Goal: Transaction & Acquisition: Subscribe to service/newsletter

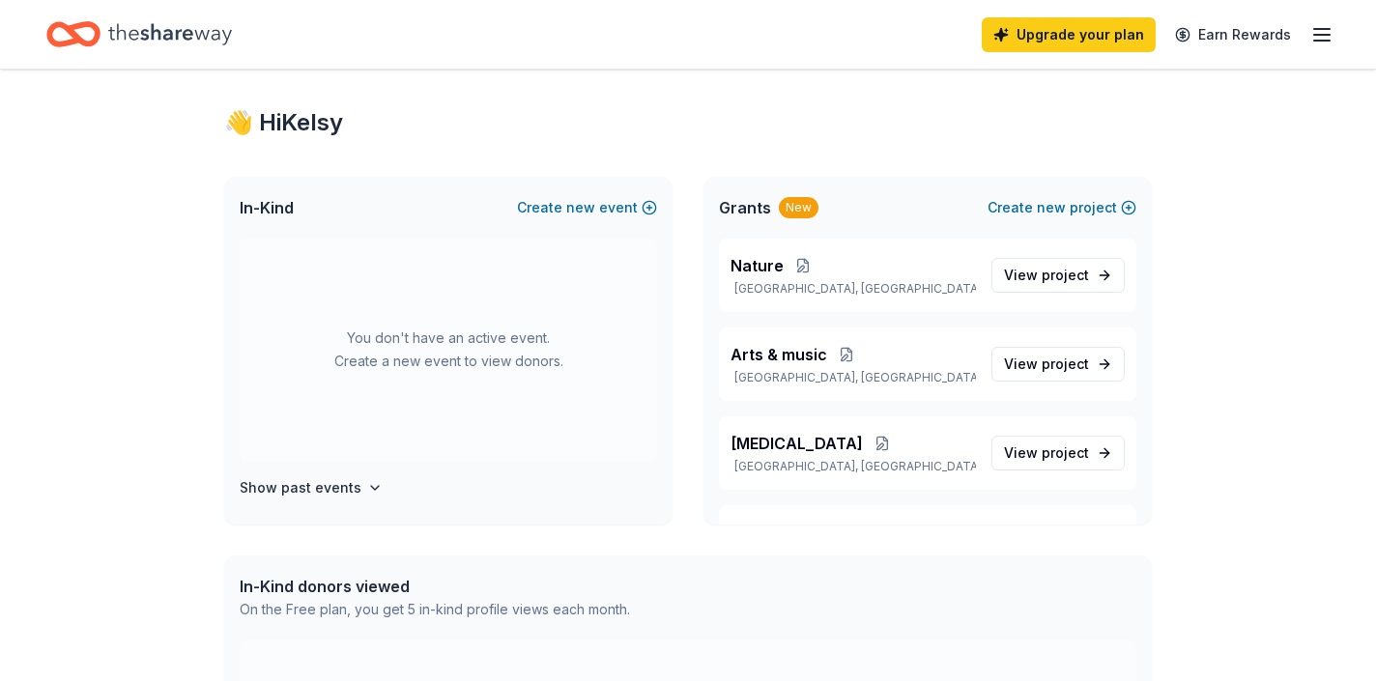
scroll to position [26, 0]
click at [1025, 449] on span "View project" at bounding box center [1046, 451] width 85 height 23
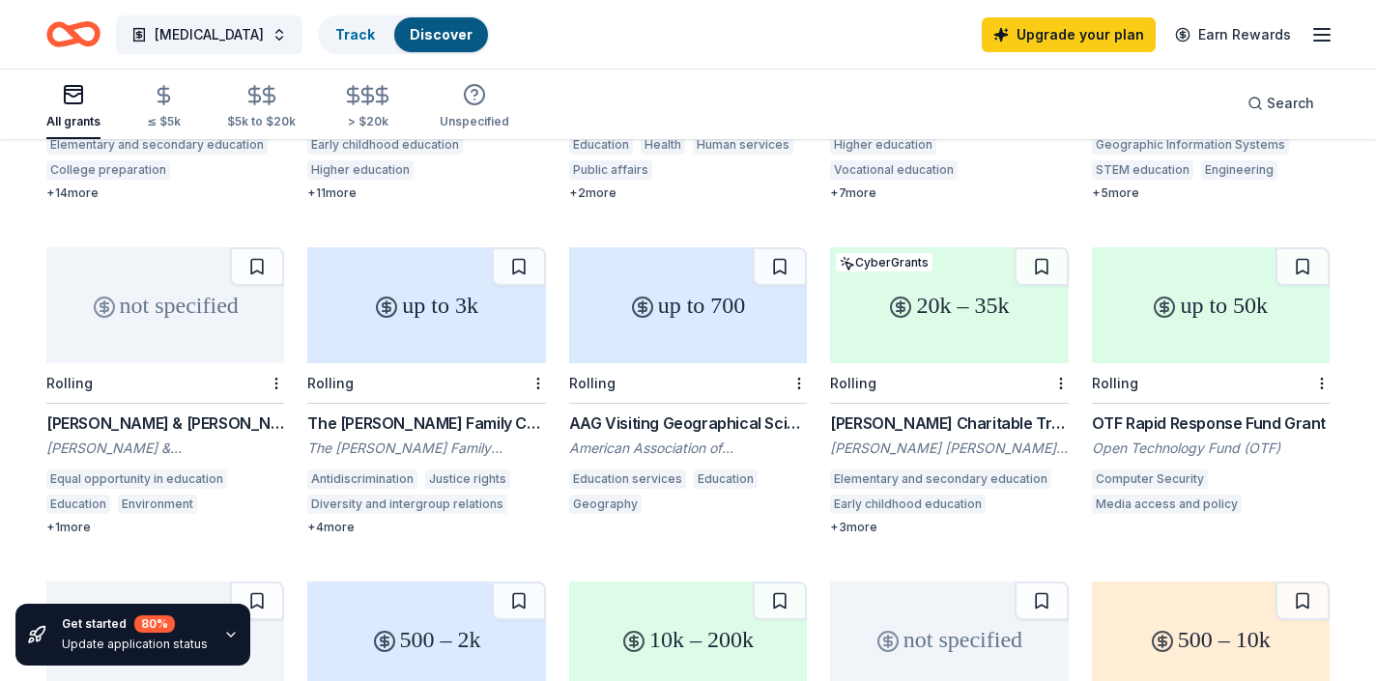
scroll to position [526, 0]
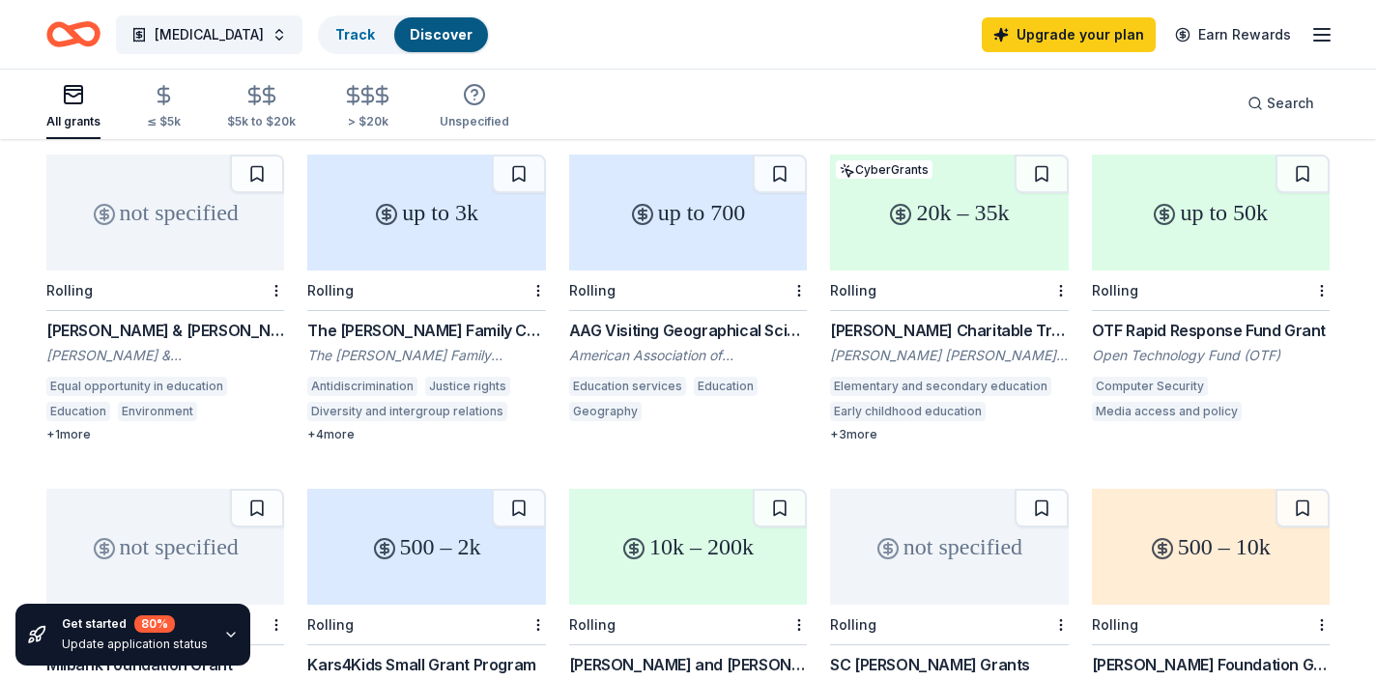
click at [206, 271] on div "Rolling" at bounding box center [165, 291] width 238 height 41
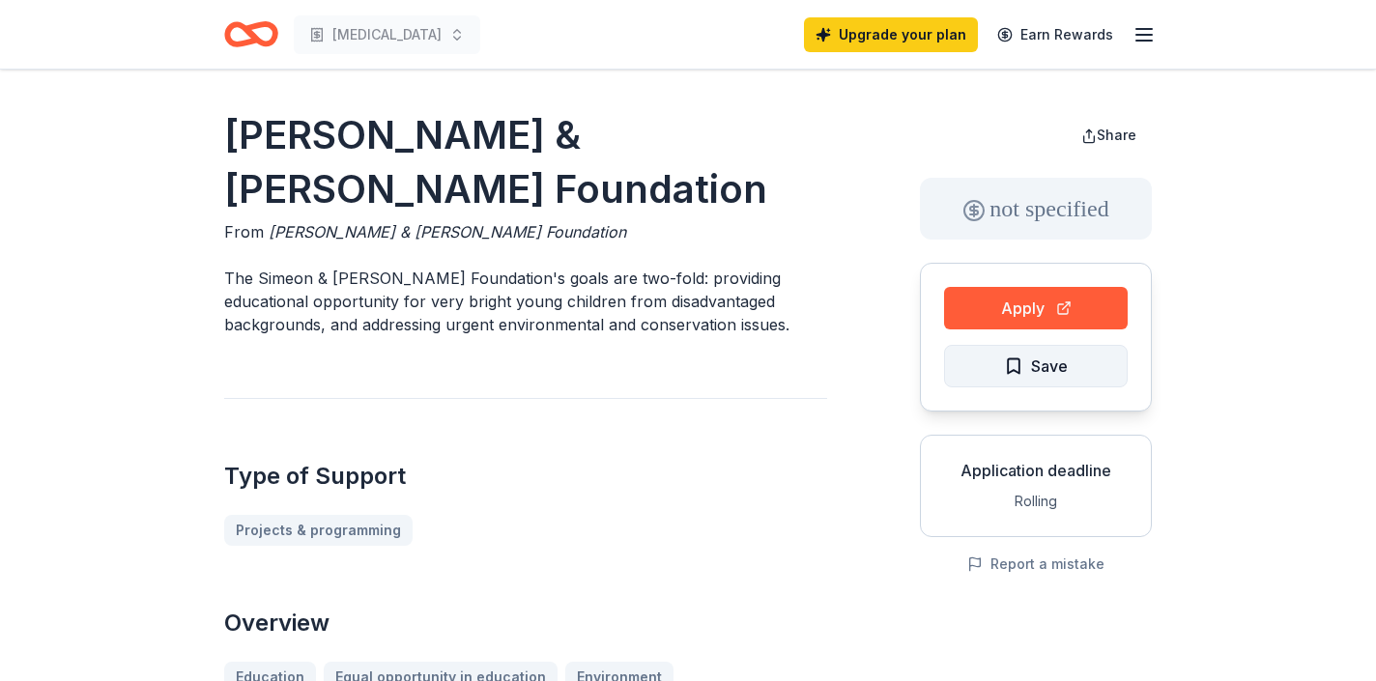
click at [1046, 361] on span "Save" at bounding box center [1049, 366] width 37 height 25
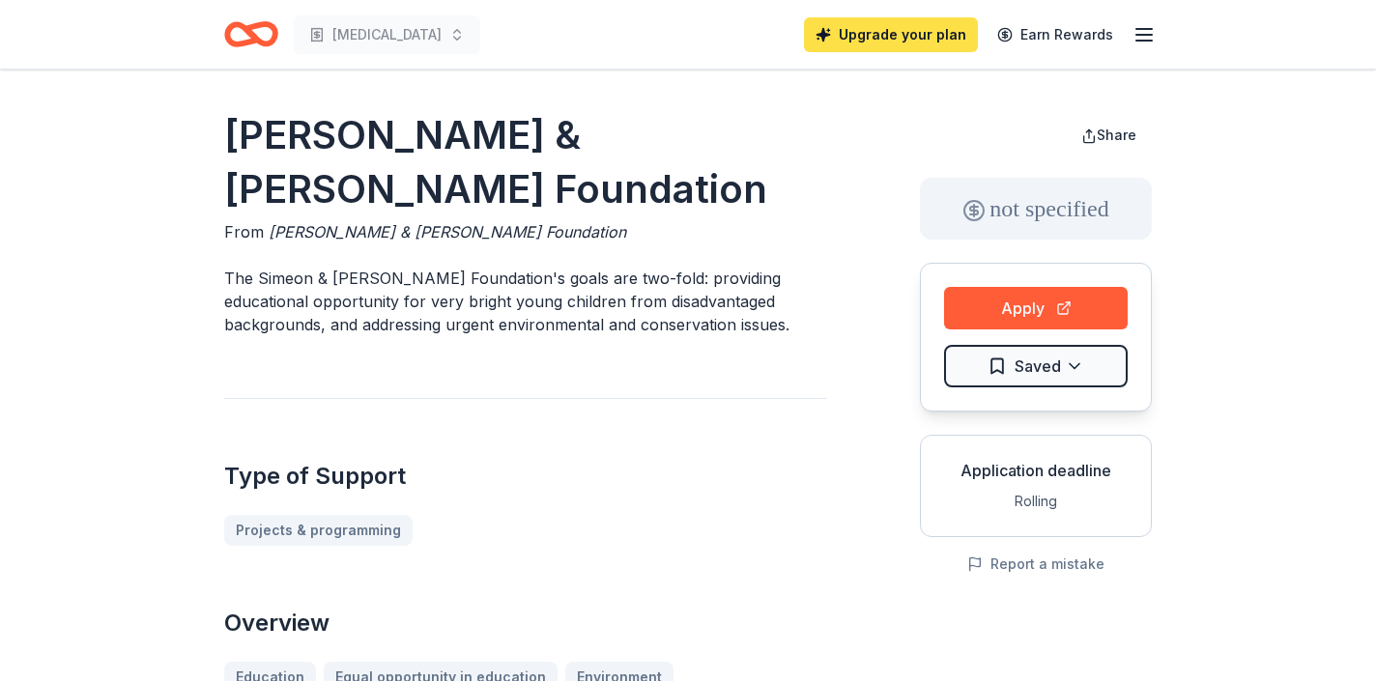
click at [873, 36] on link "Upgrade your plan" at bounding box center [891, 34] width 174 height 35
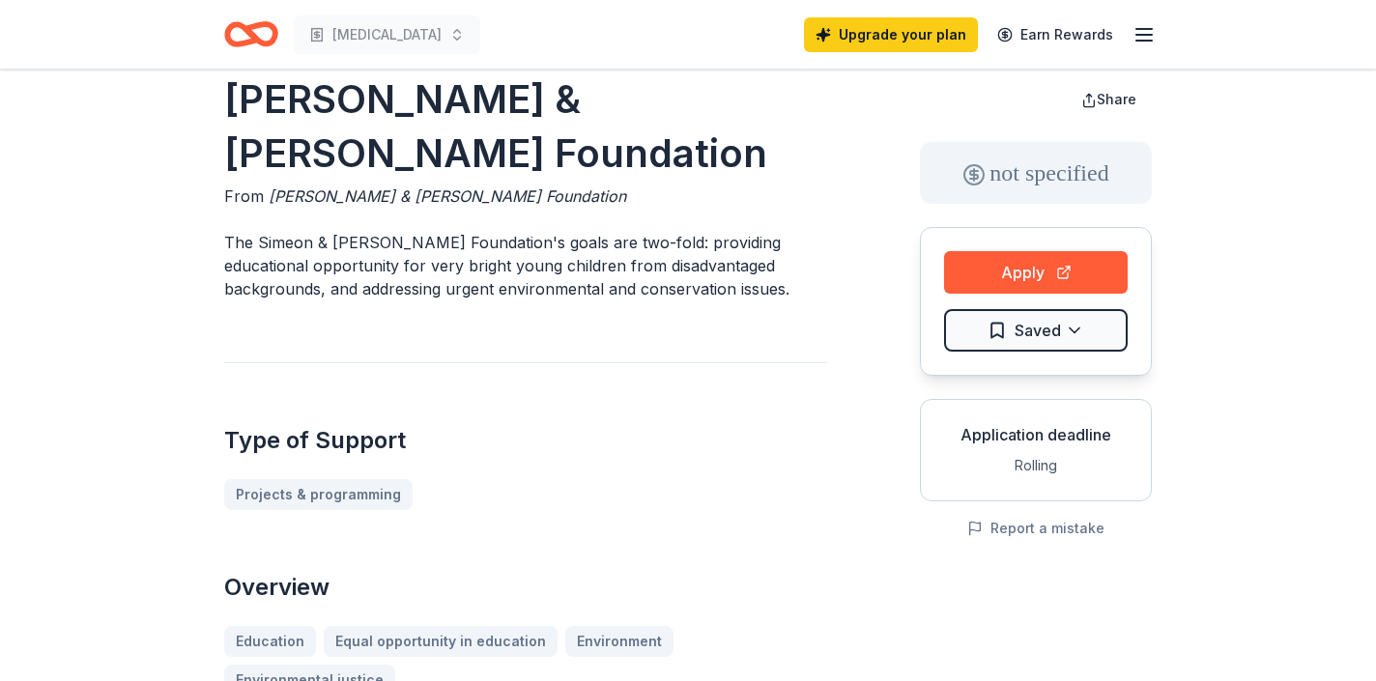
scroll to position [50, 0]
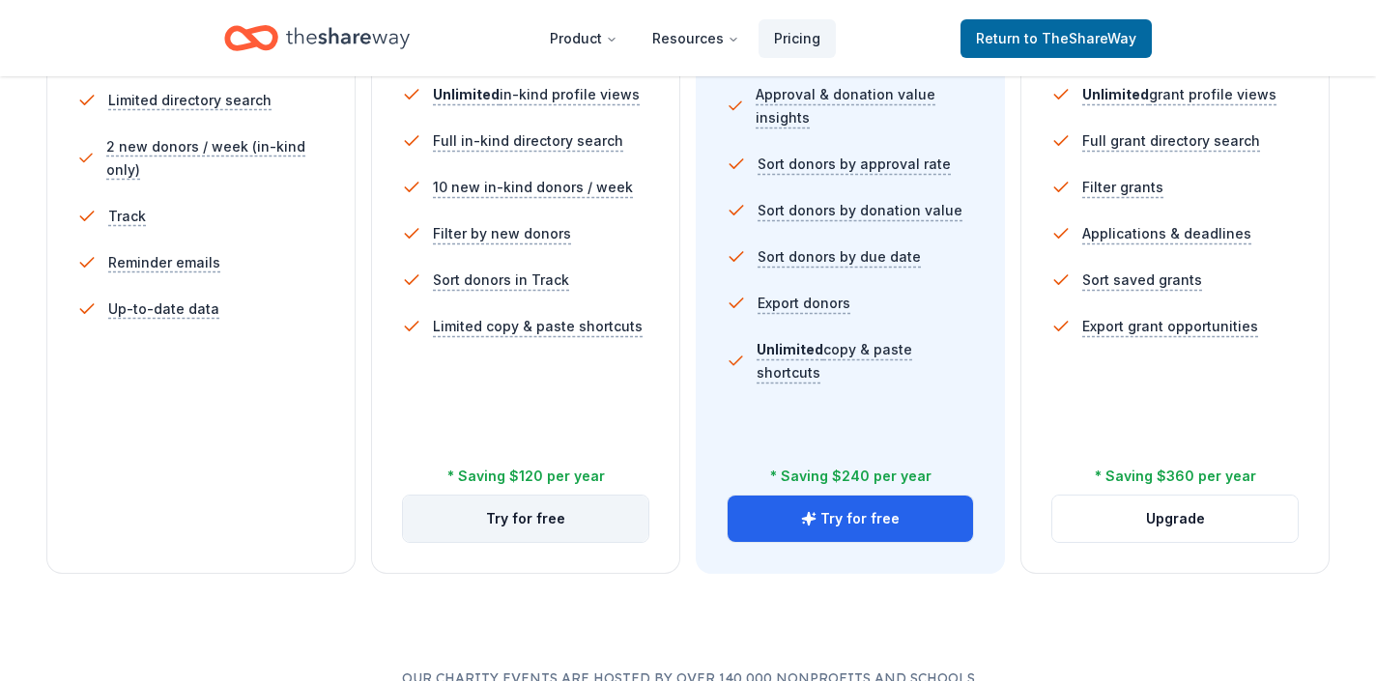
scroll to position [638, 0]
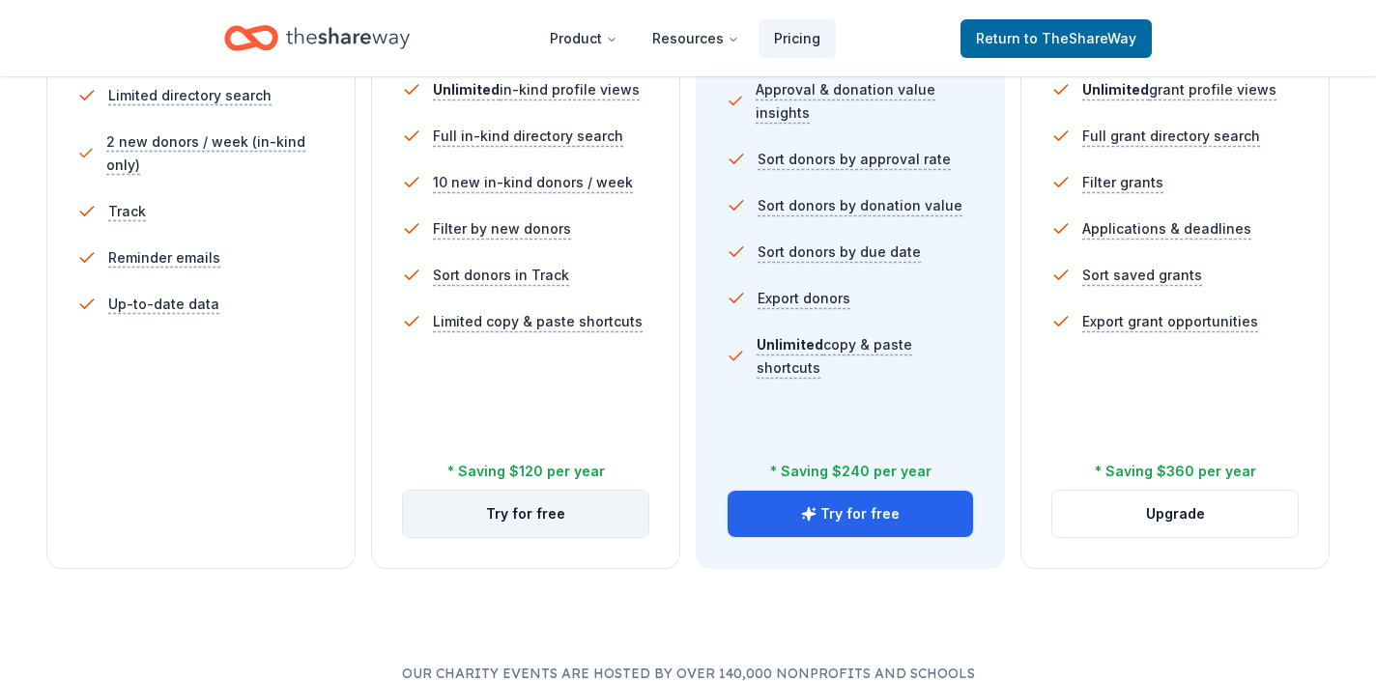
click at [539, 513] on button "Try for free" at bounding box center [525, 514] width 245 height 46
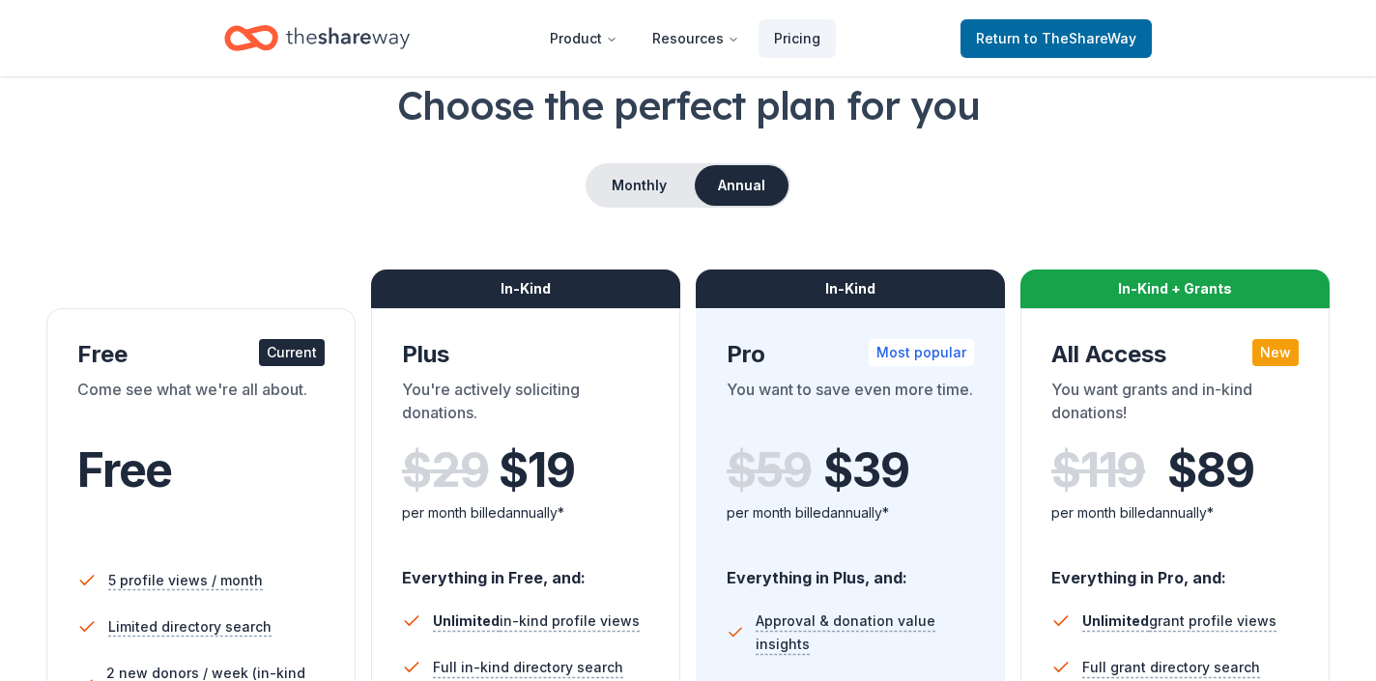
scroll to position [78, 0]
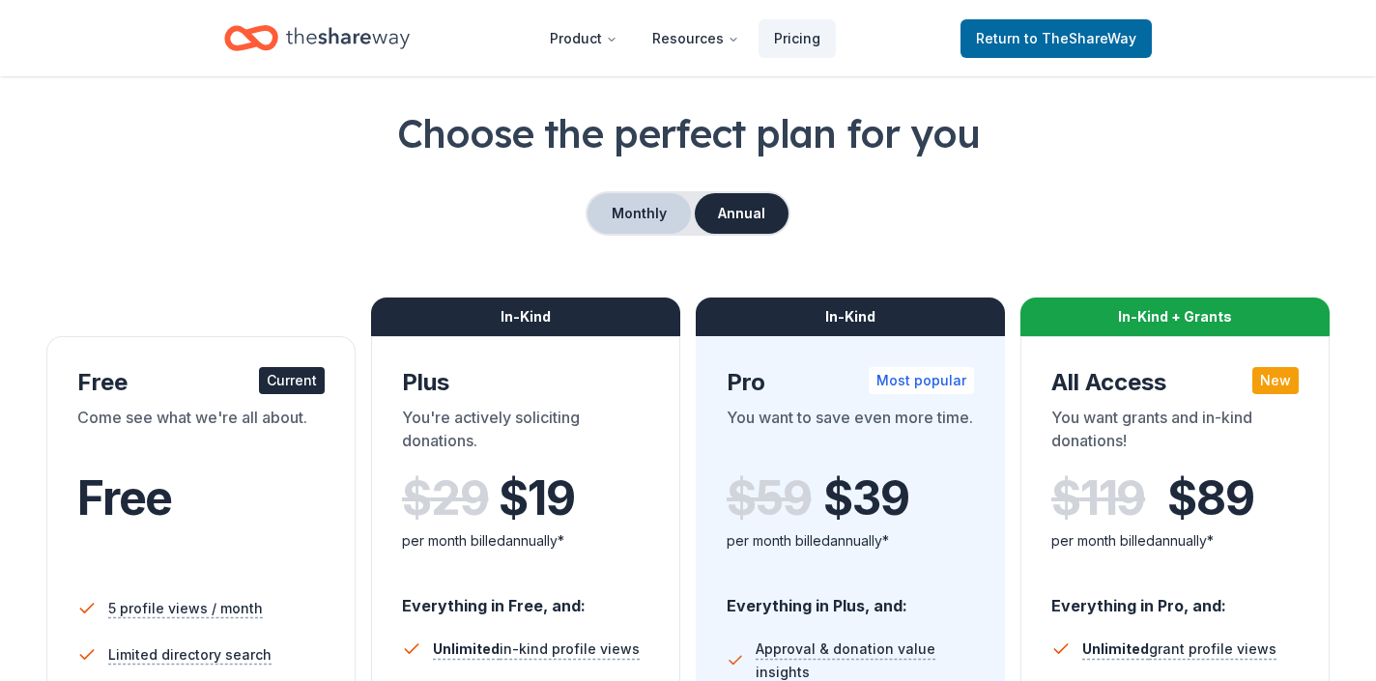
click at [649, 221] on button "Monthly" at bounding box center [638, 213] width 103 height 41
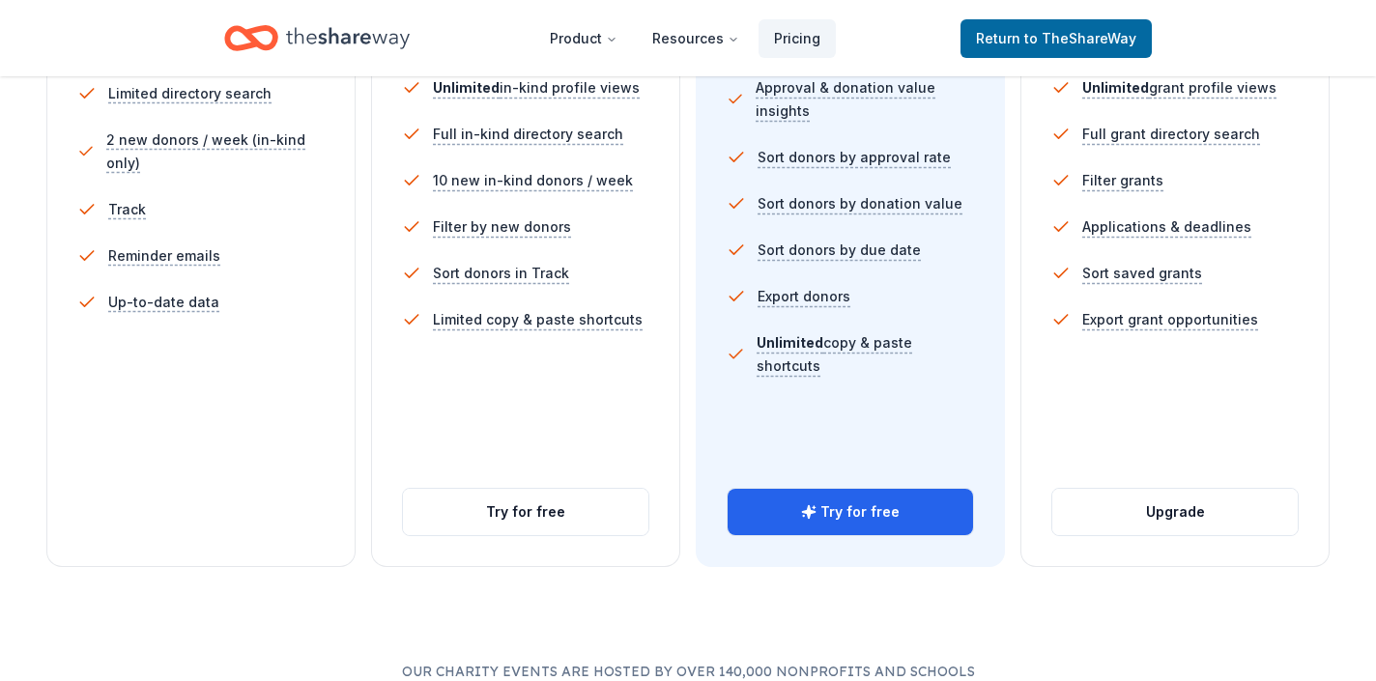
scroll to position [671, 0]
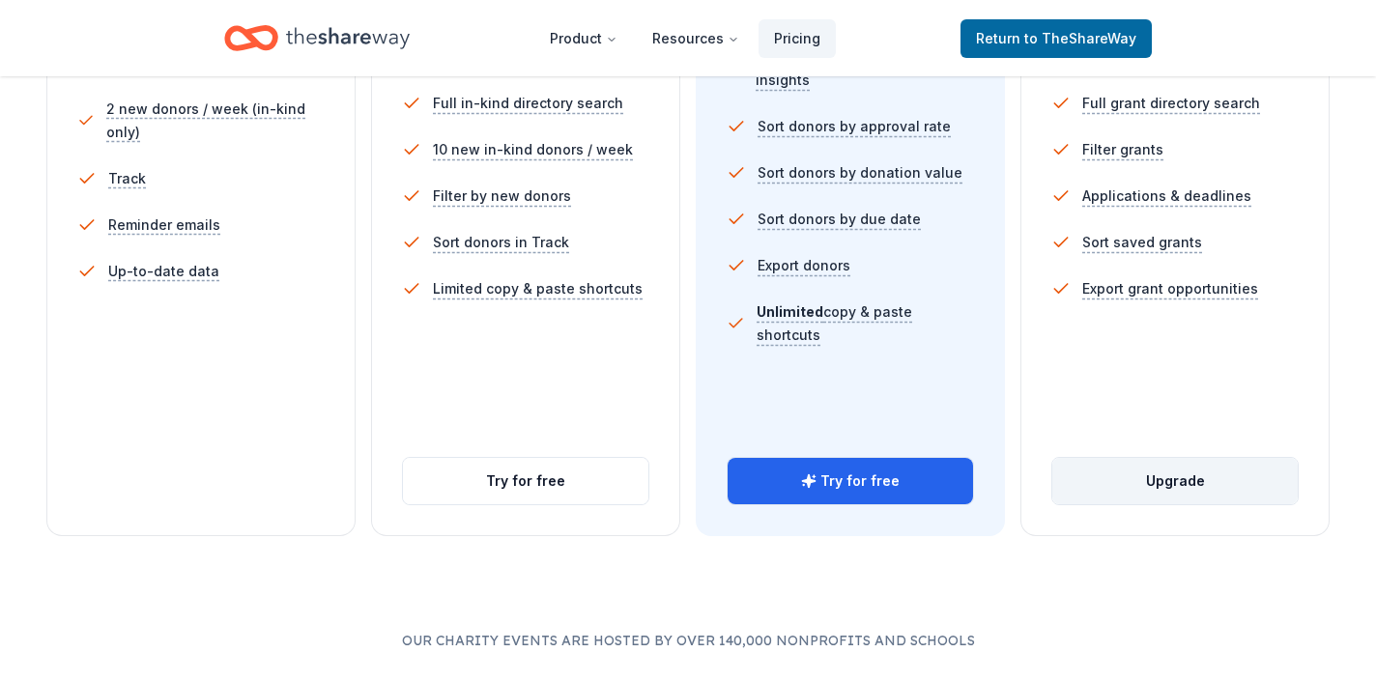
click at [1177, 490] on button "Upgrade" at bounding box center [1174, 481] width 245 height 46
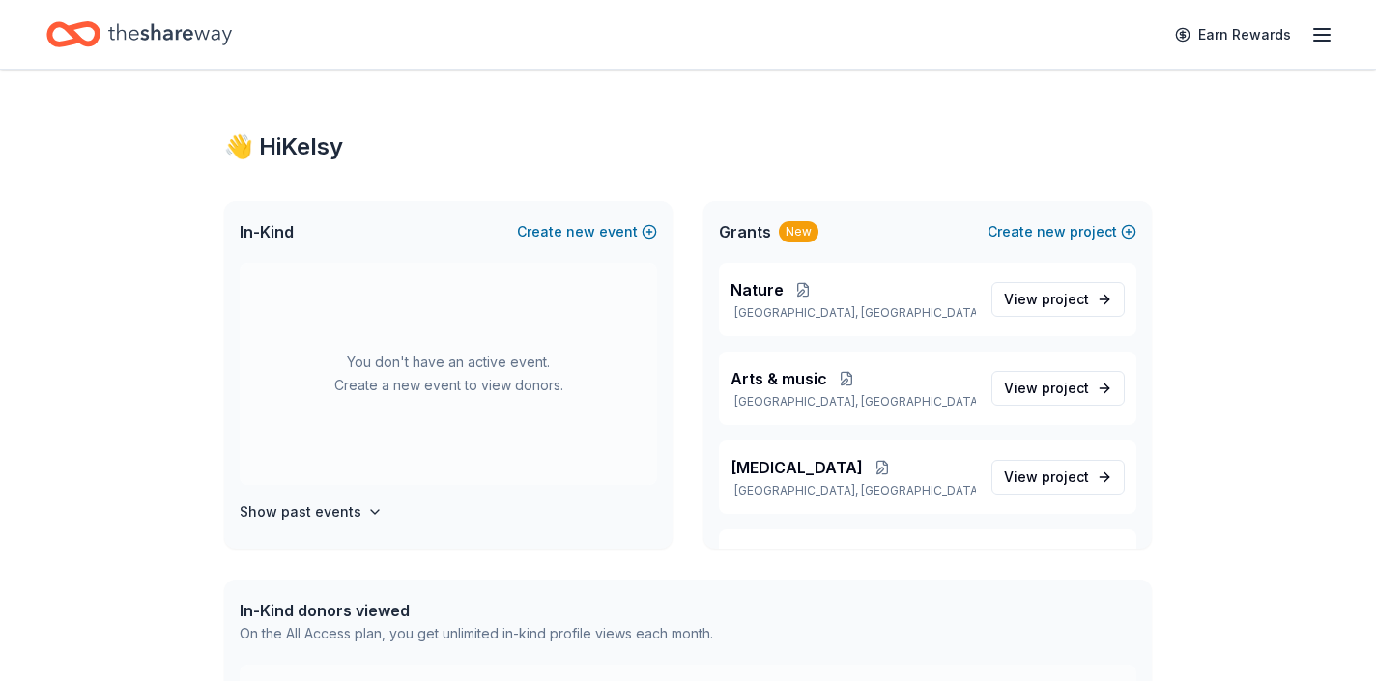
click at [1323, 23] on icon "button" at bounding box center [1321, 34] width 23 height 23
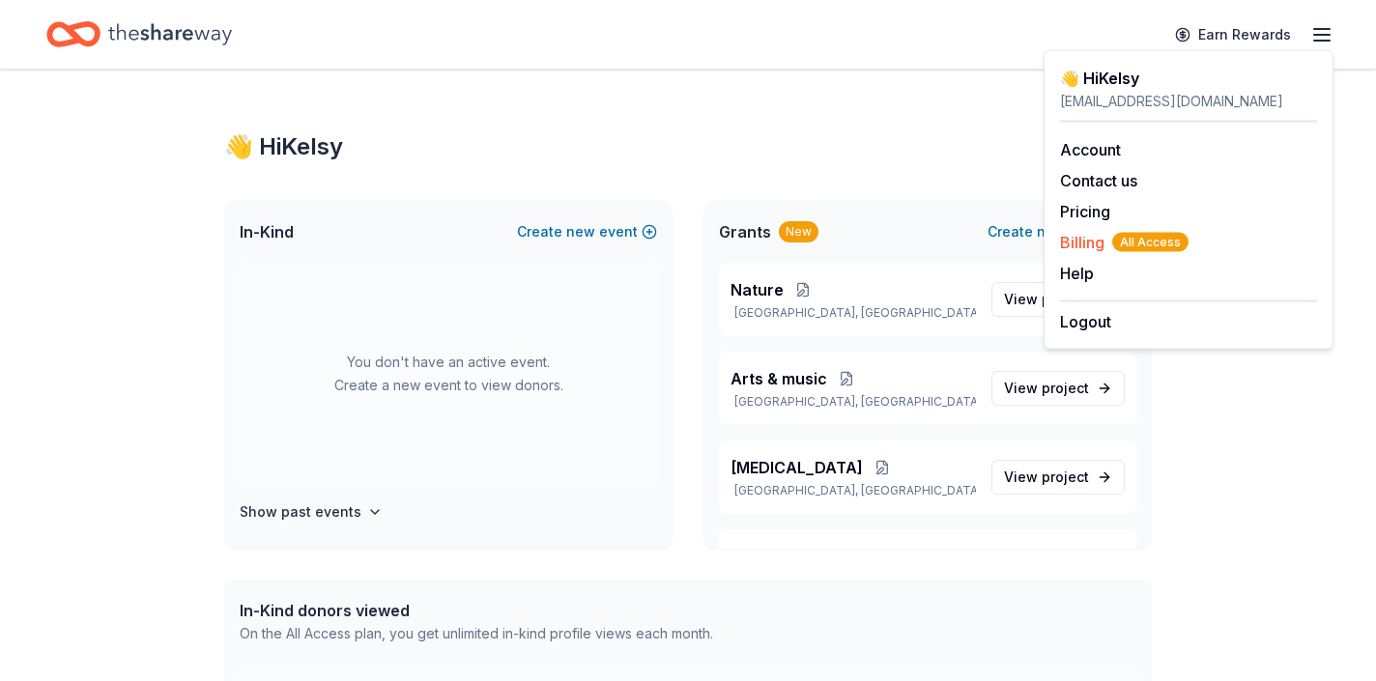
click at [1092, 245] on span "Billing All Access" at bounding box center [1124, 242] width 128 height 23
